Goal: Navigation & Orientation: Find specific page/section

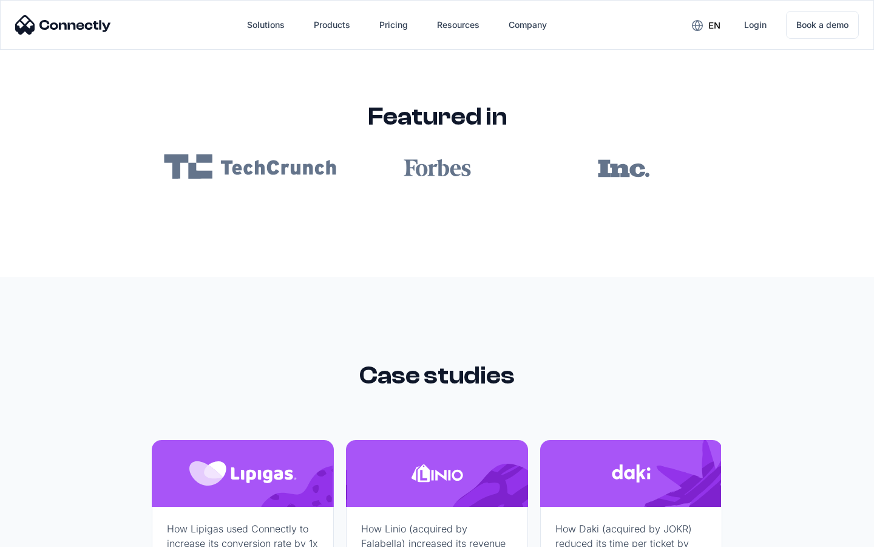
scroll to position [7273, 0]
